Goal: Task Accomplishment & Management: Use online tool/utility

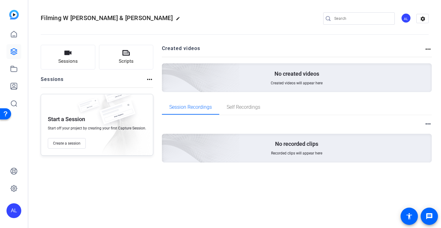
click at [70, 143] on span "Create a session" at bounding box center [66, 143] width 27 height 5
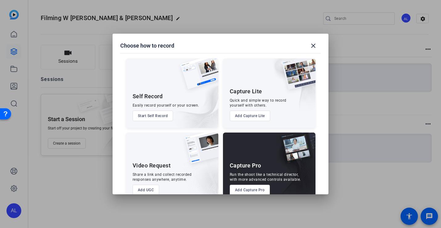
scroll to position [14, 0]
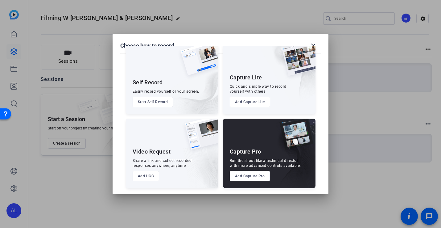
click at [256, 177] on button "Add Capture Pro" at bounding box center [250, 176] width 40 height 10
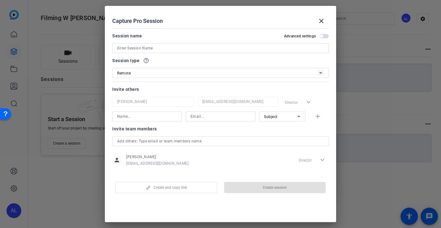
click at [157, 117] on input at bounding box center [147, 116] width 60 height 7
type input "[PERSON_NAME]"
click at [196, 118] on input at bounding box center [221, 116] width 60 height 7
paste input "j.heap@keele.ac.uk"
type input "j.heap@keele.ac.uk"
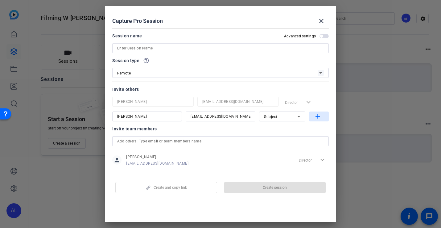
click at [316, 116] on mat-icon "add" at bounding box center [318, 117] width 8 height 8
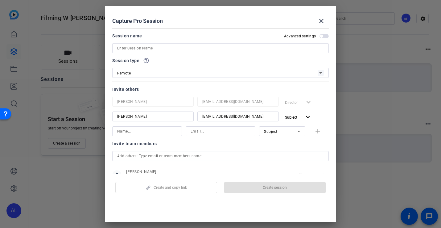
click at [143, 129] on input at bounding box center [147, 130] width 60 height 7
type input "[PERSON_NAME]"
click at [200, 130] on input at bounding box center [221, 130] width 60 height 7
paste input "liz.white@staffs.ac.uk"
type input "liz.white@staffs.ac.uk"
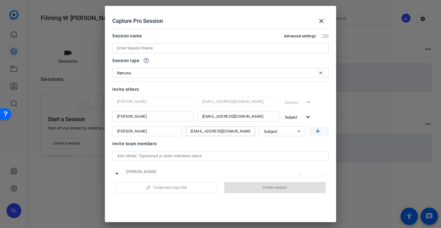
click at [321, 131] on mat-icon "add" at bounding box center [318, 131] width 8 height 8
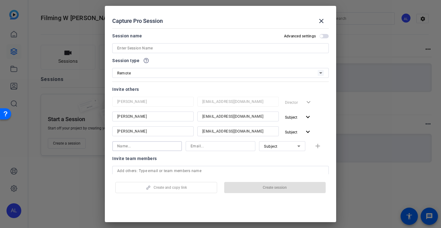
click at [137, 143] on input at bounding box center [147, 145] width 60 height 7
type input "Ailsa"
click at [225, 147] on input at bounding box center [221, 145] width 60 height 7
paste input "ailsadann@hotmail.co.uk"
type input "ailsadann@hotmail.co.uk"
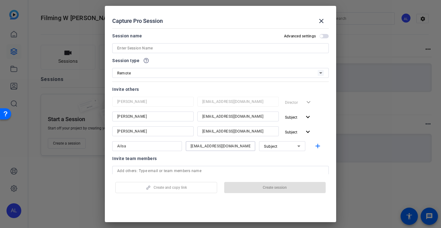
click at [297, 146] on icon at bounding box center [298, 145] width 7 height 7
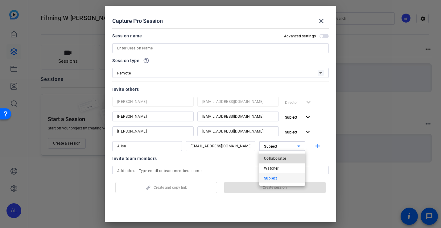
click at [285, 158] on span "Collaborator" at bounding box center [275, 158] width 23 height 7
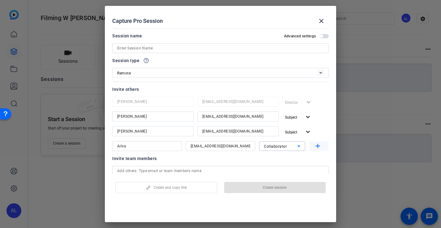
click at [322, 144] on span "button" at bounding box center [319, 146] width 20 height 15
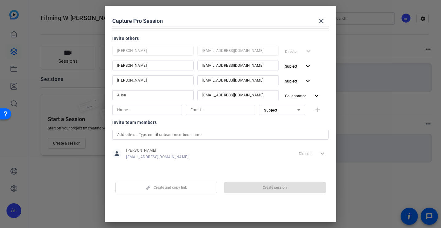
scroll to position [0, 0]
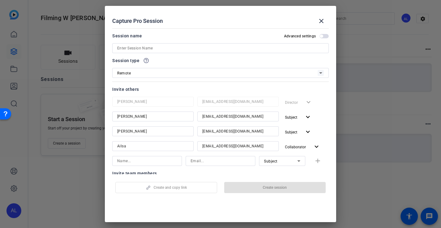
click at [233, 48] on input at bounding box center [220, 47] width 207 height 7
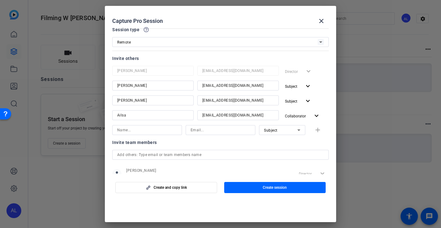
scroll to position [51, 0]
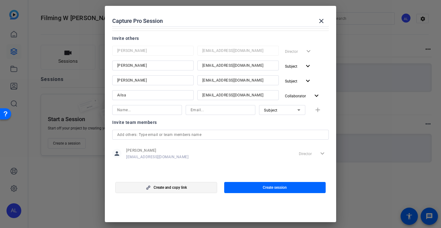
type input "Filming W [PERSON_NAME] & [PERSON_NAME]"
click at [180, 189] on span "Create and copy link" at bounding box center [170, 187] width 33 height 5
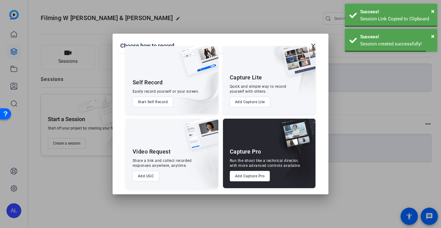
scroll to position [100, 0]
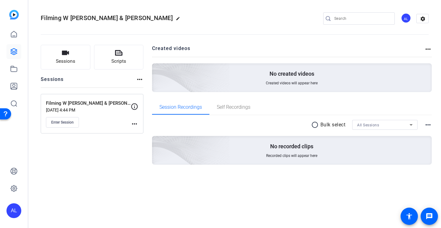
click at [133, 120] on mat-icon "more_horiz" at bounding box center [134, 123] width 7 height 7
click at [152, 132] on span "Edit Session" at bounding box center [150, 132] width 28 height 7
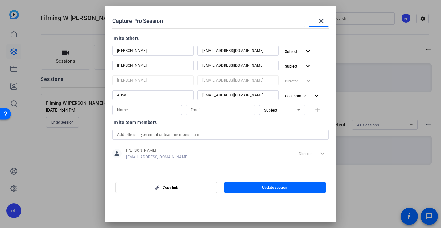
scroll to position [0, 0]
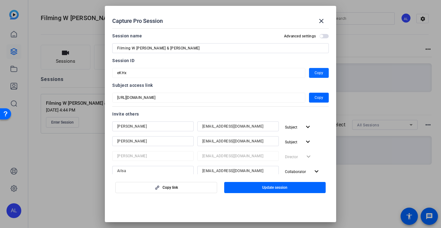
click at [321, 73] on span "Copy" at bounding box center [319, 72] width 9 height 7
click at [321, 19] on mat-icon "close" at bounding box center [321, 20] width 7 height 7
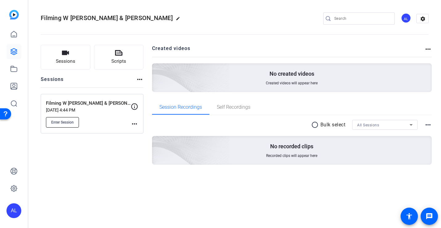
click at [63, 120] on span "Enter Session" at bounding box center [62, 122] width 23 height 5
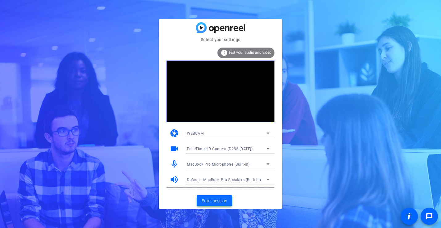
click at [214, 197] on span at bounding box center [214, 200] width 35 height 15
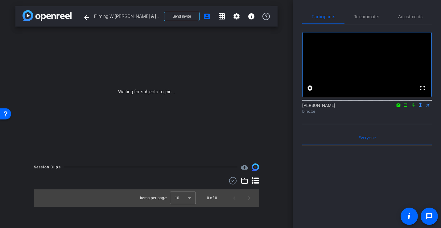
click at [412, 107] on icon at bounding box center [413, 105] width 5 height 4
click at [406, 107] on icon at bounding box center [405, 105] width 5 height 4
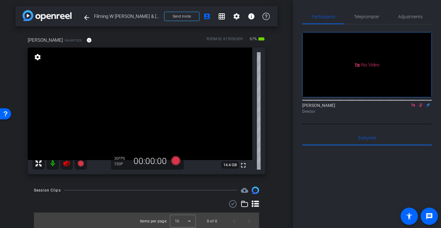
click at [54, 161] on mat-icon at bounding box center [53, 163] width 12 height 12
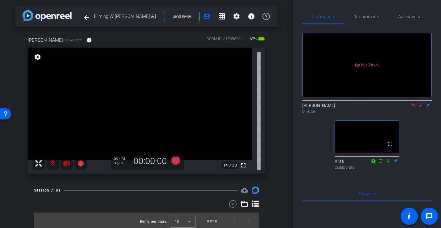
click at [421, 107] on icon at bounding box center [420, 105] width 5 height 4
click at [412, 106] on icon at bounding box center [413, 104] width 3 height 3
click at [65, 163] on icon at bounding box center [66, 163] width 6 height 6
click at [52, 163] on mat-icon at bounding box center [53, 163] width 12 height 12
click at [409, 19] on span "Adjustments" at bounding box center [410, 16] width 24 height 15
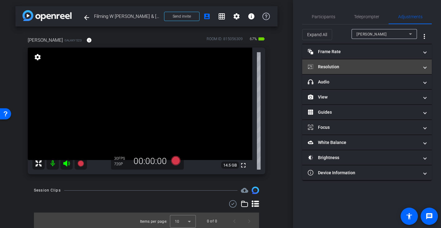
click at [353, 66] on mat-panel-title "Resolution" at bounding box center [363, 67] width 111 height 6
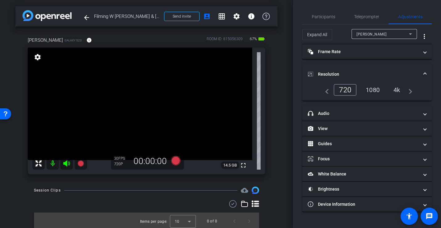
click at [373, 89] on div "1080" at bounding box center [372, 90] width 23 height 10
click at [322, 15] on span "Participants" at bounding box center [323, 16] width 23 height 4
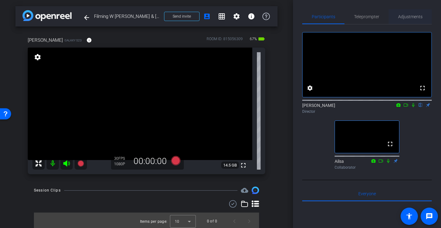
click at [409, 22] on span "Adjustments" at bounding box center [410, 16] width 24 height 15
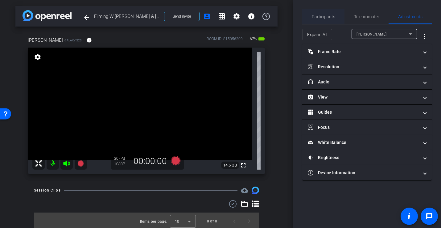
click at [326, 22] on span "Participants" at bounding box center [323, 16] width 23 height 15
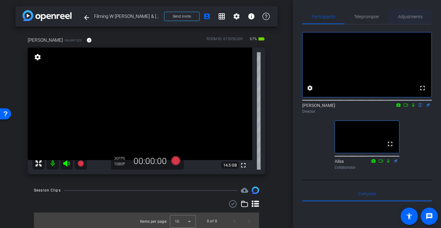
click at [405, 19] on span "Adjustments" at bounding box center [410, 16] width 24 height 15
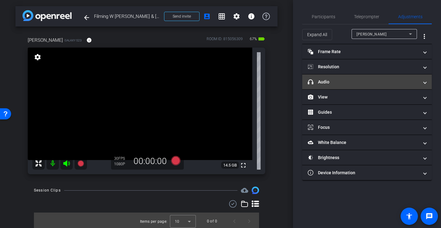
click at [367, 87] on mat-expansion-panel-header "headphone icon Audio" at bounding box center [367, 81] width 130 height 15
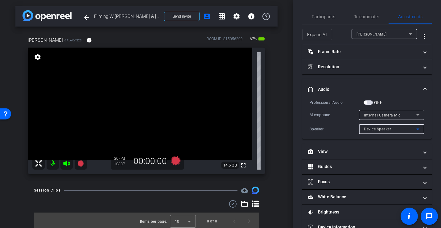
click at [384, 130] on span "Device Speaker" at bounding box center [377, 129] width 27 height 4
click at [385, 130] on div at bounding box center [220, 114] width 441 height 228
click at [365, 101] on span "button" at bounding box center [365, 102] width 3 height 3
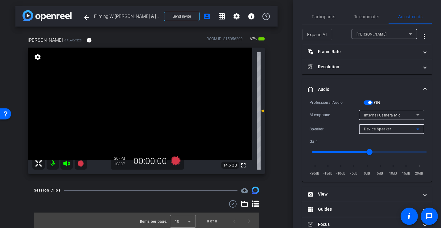
click at [388, 130] on span "Device Speaker" at bounding box center [377, 129] width 27 height 4
click at [388, 130] on div at bounding box center [220, 114] width 441 height 228
click at [383, 114] on span "Internal Camera Mic" at bounding box center [382, 115] width 37 height 4
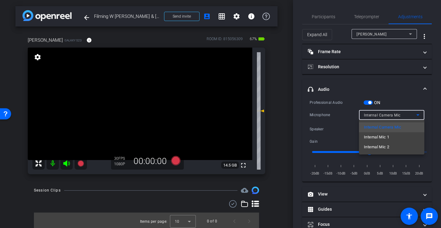
click at [383, 114] on div at bounding box center [220, 114] width 441 height 228
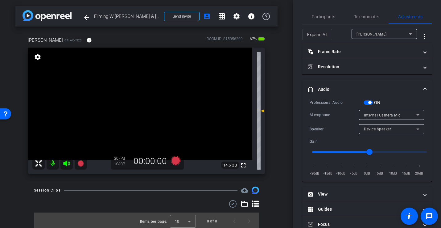
click at [370, 103] on span "button" at bounding box center [369, 102] width 3 height 3
click at [316, 15] on span "Participants" at bounding box center [323, 16] width 23 height 4
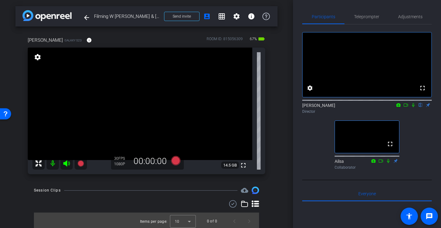
click at [282, 57] on div "arrow_back Filming W [PERSON_NAME] & [PERSON_NAME] Back to project Send invite …" at bounding box center [146, 114] width 293 height 228
click at [176, 161] on icon at bounding box center [175, 160] width 9 height 9
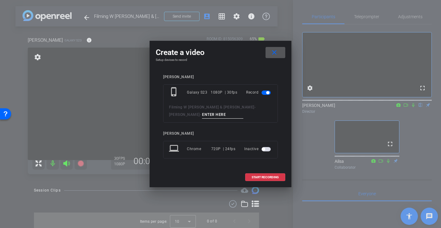
click at [235, 115] on div "phone_iphone Galaxy S23 1080P | 30fps Record Filming W [PERSON_NAME] & [PERSON_…" at bounding box center [220, 103] width 115 height 38
click at [236, 113] on input at bounding box center [222, 115] width 41 height 8
type input "Introduction"
click at [269, 176] on span "START RECORDING" at bounding box center [265, 177] width 27 height 3
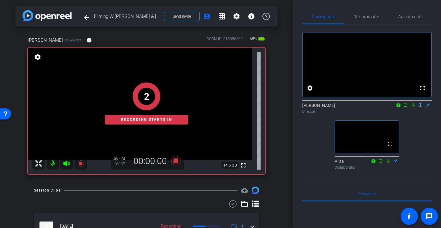
click at [413, 107] on icon at bounding box center [413, 105] width 5 height 4
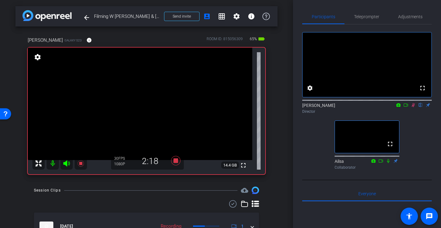
click at [413, 107] on icon at bounding box center [413, 105] width 5 height 4
click at [176, 160] on icon at bounding box center [175, 160] width 9 height 9
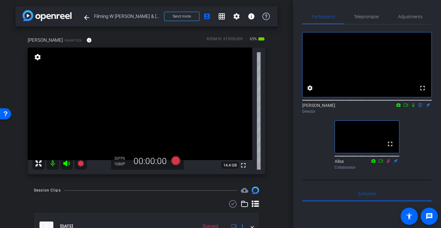
scroll to position [34, 0]
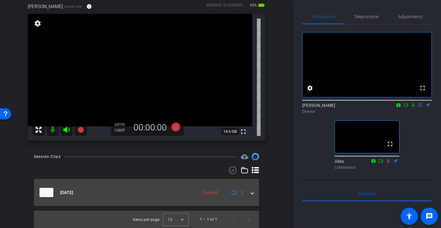
click at [253, 194] on span at bounding box center [252, 192] width 2 height 6
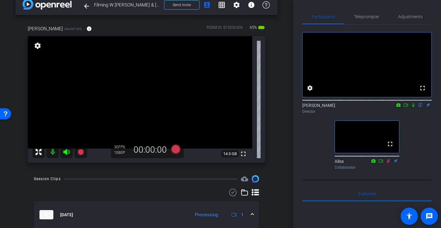
scroll to position [0, 0]
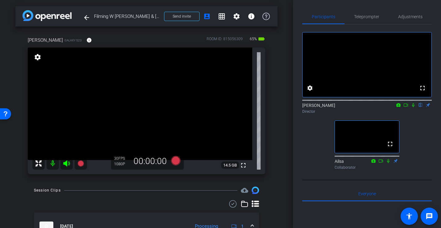
click at [289, 6] on div "arrow_back Filming W [PERSON_NAME] & [PERSON_NAME] Back to project Send invite …" at bounding box center [146, 114] width 293 height 228
click at [369, 14] on span "Teleprompter" at bounding box center [366, 16] width 25 height 4
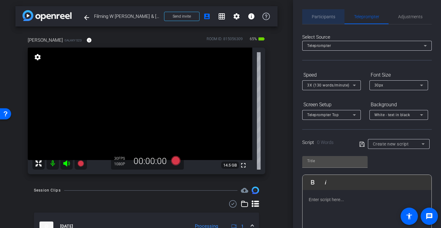
click at [325, 16] on span "Participants" at bounding box center [323, 16] width 23 height 4
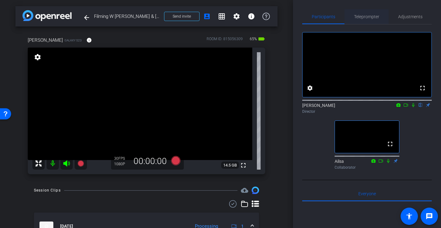
click at [366, 20] on span "Teleprompter" at bounding box center [366, 16] width 25 height 15
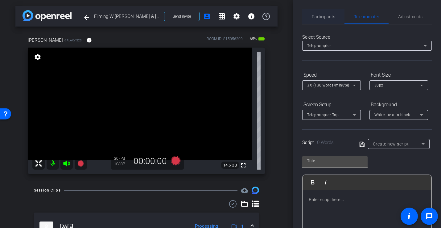
click at [327, 17] on span "Participants" at bounding box center [323, 16] width 23 height 4
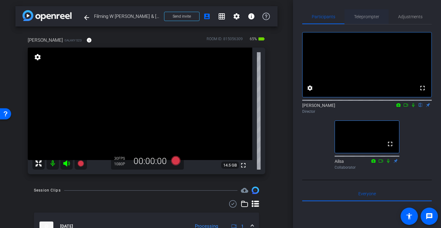
click at [369, 17] on span "Teleprompter" at bounding box center [366, 16] width 25 height 4
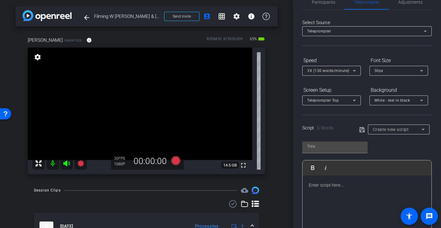
scroll to position [19, 0]
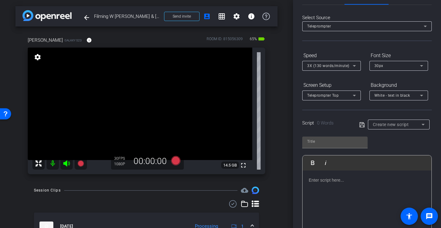
click at [347, 67] on span "3X (130 words/minute)" at bounding box center [328, 66] width 42 height 4
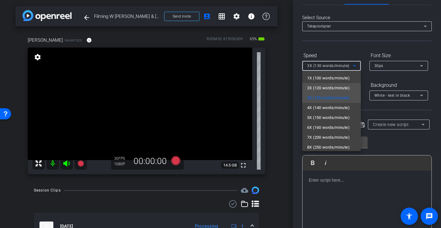
click at [336, 88] on span "2X (120 words/minute)" at bounding box center [328, 87] width 43 height 7
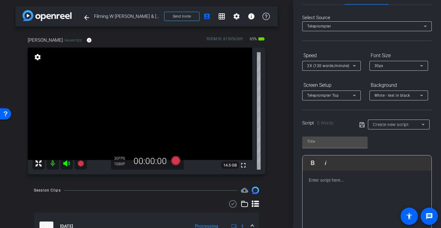
click at [360, 49] on div "Select Source Teleprompter Speed 2X (120 words/minute) Font Size 30px Screen Se…" at bounding box center [367, 157] width 130 height 304
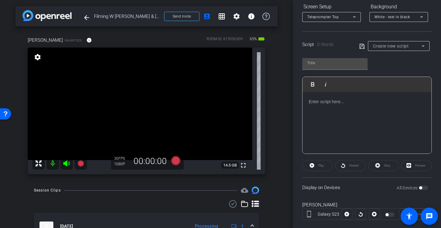
scroll to position [110, 0]
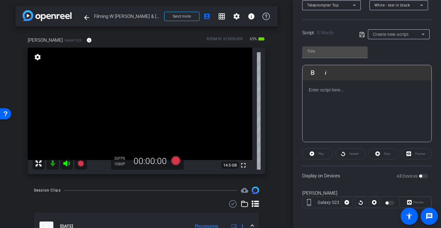
click at [426, 176] on div "All Devices" at bounding box center [412, 176] width 31 height 6
click at [425, 176] on div "All Devices" at bounding box center [412, 176] width 31 height 6
click at [424, 176] on div "All Devices" at bounding box center [412, 176] width 31 height 6
click at [423, 176] on div "All Devices" at bounding box center [412, 176] width 31 height 6
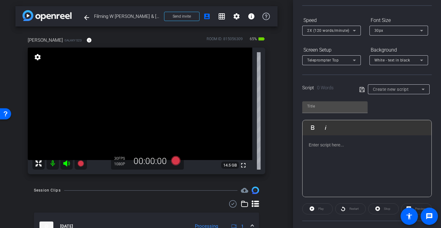
scroll to position [0, 0]
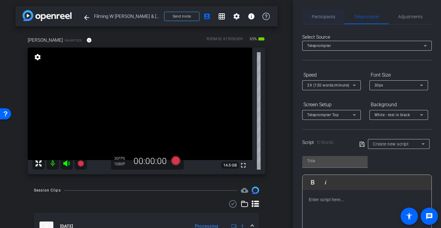
click at [330, 20] on span "Participants" at bounding box center [323, 16] width 23 height 15
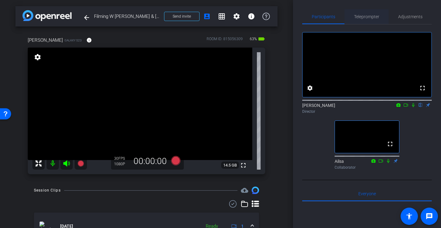
click at [370, 18] on span "Teleprompter" at bounding box center [366, 16] width 25 height 4
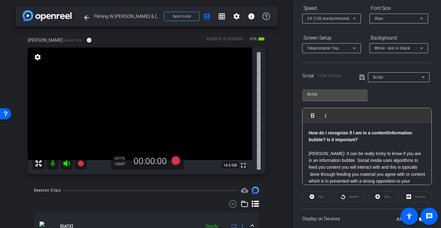
scroll to position [110, 0]
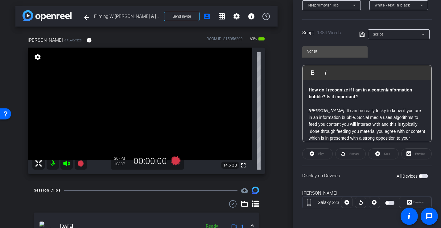
click at [422, 176] on span "button" at bounding box center [420, 175] width 3 height 3
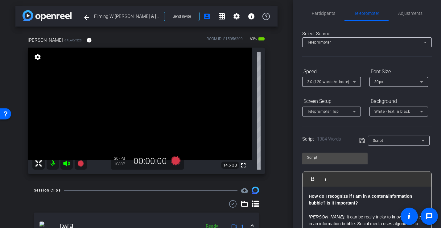
scroll to position [0, 0]
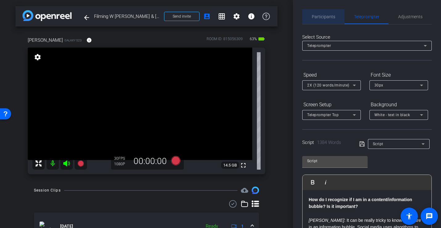
click at [326, 16] on span "Participants" at bounding box center [323, 16] width 23 height 4
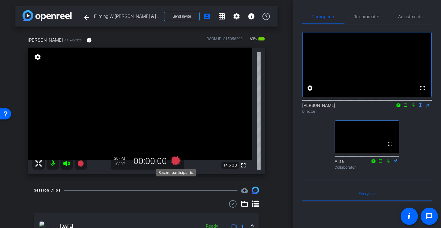
click at [174, 162] on icon at bounding box center [175, 160] width 9 height 9
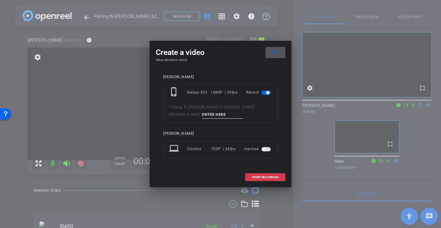
click at [236, 112] on input at bounding box center [222, 115] width 41 height 8
type input "Filming 1"
click at [272, 176] on span "START RECORDING" at bounding box center [265, 177] width 27 height 3
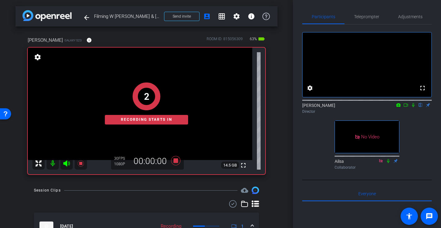
click at [414, 107] on icon at bounding box center [413, 105] width 5 height 4
click at [371, 17] on span "Teleprompter" at bounding box center [366, 16] width 25 height 4
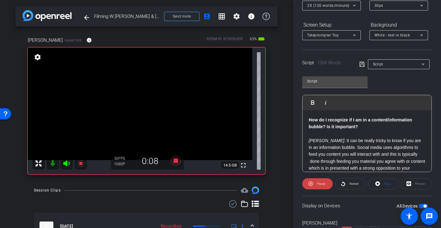
scroll to position [110, 0]
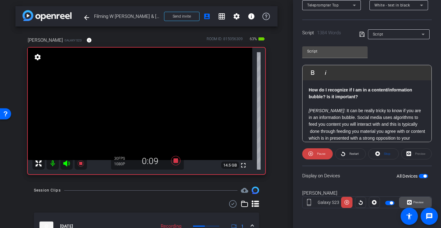
click at [411, 200] on icon at bounding box center [409, 202] width 5 height 5
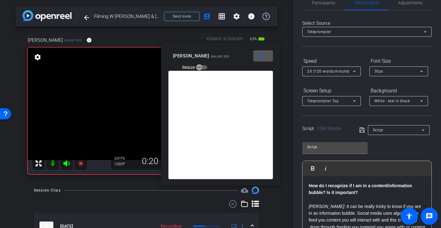
scroll to position [0, 0]
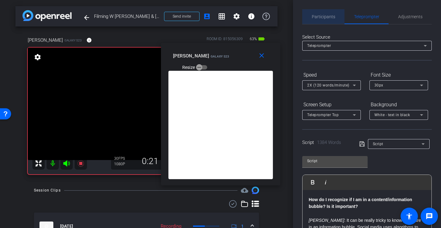
click at [328, 20] on span "Participants" at bounding box center [323, 16] width 23 height 15
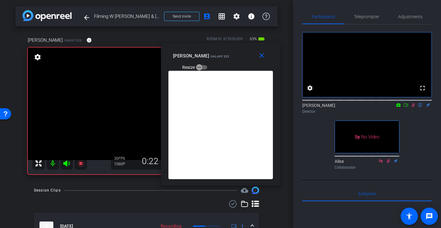
click at [406, 106] on icon at bounding box center [406, 104] width 4 height 3
click at [371, 20] on span "Teleprompter" at bounding box center [366, 16] width 25 height 15
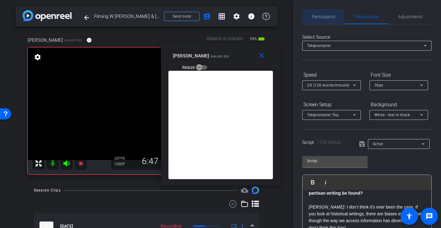
click at [327, 17] on span "Participants" at bounding box center [323, 16] width 23 height 4
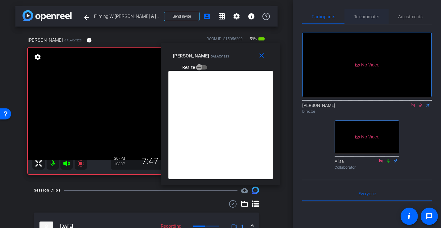
click at [374, 10] on span "Teleprompter" at bounding box center [366, 16] width 25 height 15
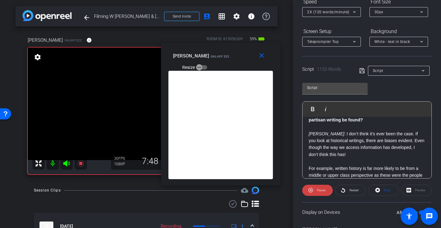
scroll to position [110, 0]
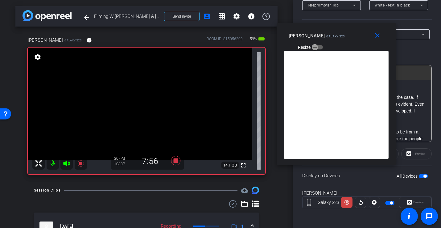
drag, startPoint x: 211, startPoint y: 46, endPoint x: 327, endPoint y: 26, distance: 117.4
click at [327, 26] on div "close [PERSON_NAME] Galaxy S23 Resize" at bounding box center [336, 37] width 119 height 28
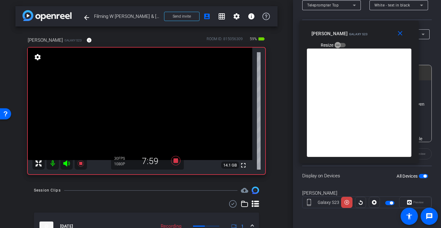
drag, startPoint x: 325, startPoint y: 31, endPoint x: 348, endPoint y: 28, distance: 22.9
click at [348, 28] on div "[PERSON_NAME] Galaxy S23 Resize" at bounding box center [362, 39] width 100 height 22
click at [402, 35] on mat-icon "close" at bounding box center [400, 34] width 8 height 8
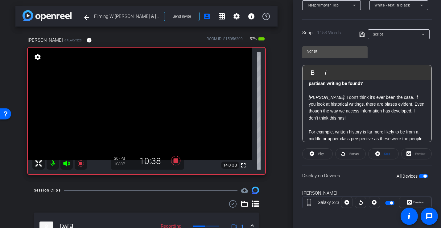
scroll to position [0, 0]
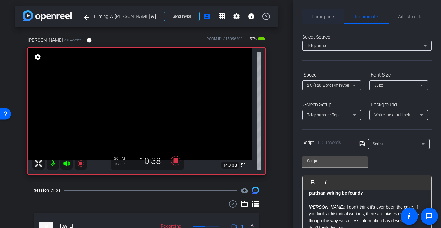
click at [330, 17] on span "Participants" at bounding box center [323, 16] width 23 height 4
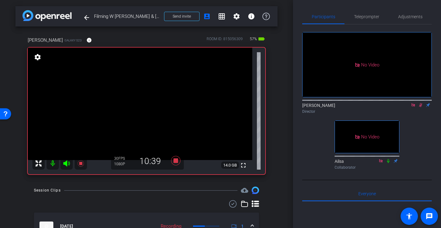
click at [420, 103] on icon at bounding box center [420, 105] width 3 height 4
click at [411, 103] on icon at bounding box center [413, 105] width 5 height 4
click at [414, 107] on icon at bounding box center [413, 105] width 5 height 4
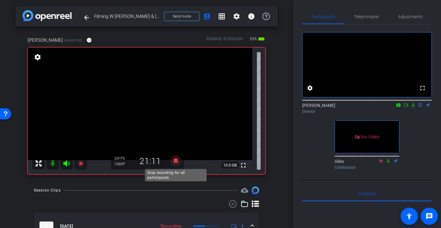
click at [176, 161] on icon at bounding box center [175, 160] width 9 height 9
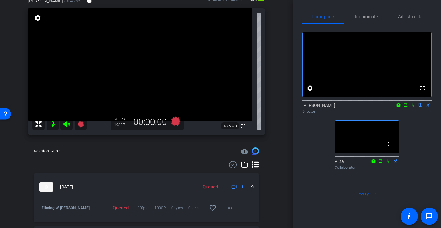
scroll to position [35, 0]
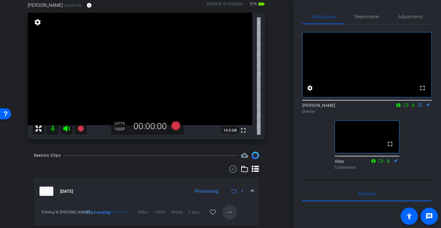
click at [231, 211] on mat-icon "more_horiz" at bounding box center [229, 211] width 7 height 7
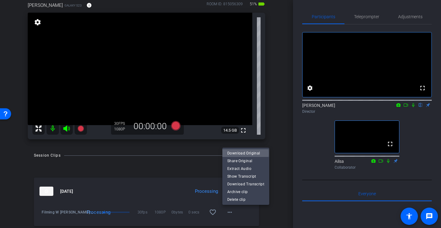
click at [243, 153] on span "Download Original" at bounding box center [245, 152] width 37 height 7
